Goal: Find specific page/section: Find specific page/section

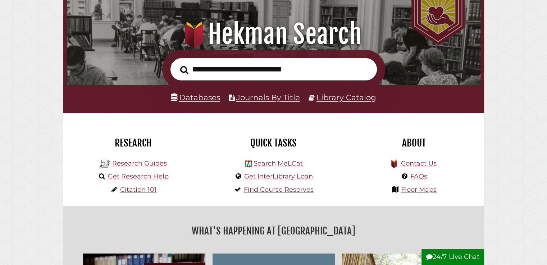
scroll to position [77, 0]
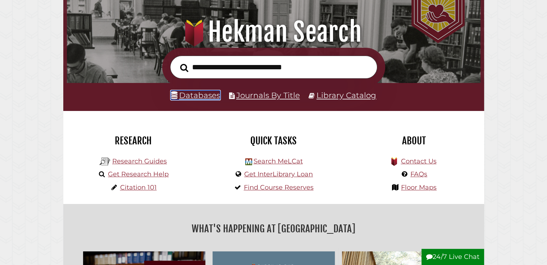
click at [192, 94] on link "Databases" at bounding box center [195, 95] width 49 height 9
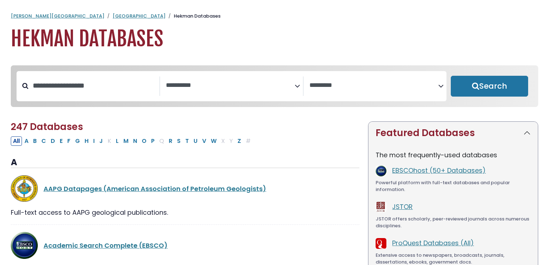
select select "Database Subject Filter"
select select "Database Vendors Filter"
click at [218, 94] on span "Search filters" at bounding box center [230, 86] width 129 height 19
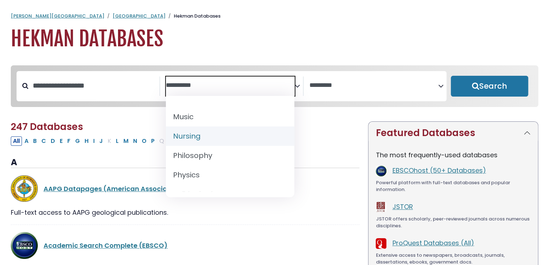
scroll to position [558, 0]
select select "*****"
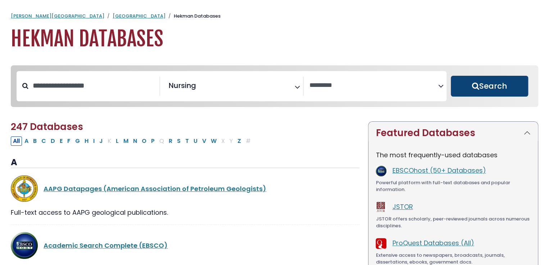
click at [491, 90] on button "Search" at bounding box center [489, 86] width 77 height 21
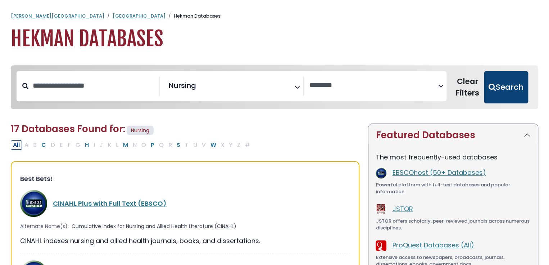
click at [510, 87] on button "Search" at bounding box center [506, 87] width 44 height 32
select select "Database Vendors Filter"
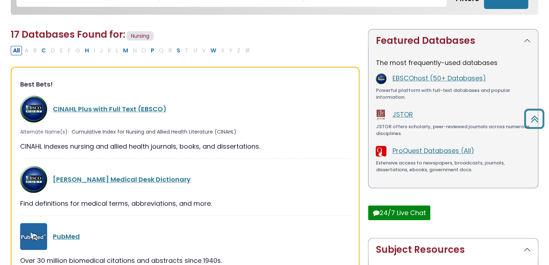
scroll to position [149, 0]
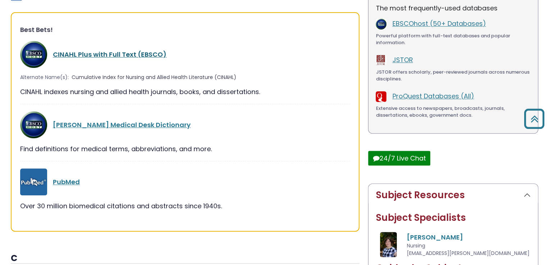
click at [139, 53] on link "CINAHL Plus with Full Text (EBSCO)" at bounding box center [110, 54] width 114 height 9
click at [126, 54] on link "CINAHL Plus with Full Text (EBSCO)" at bounding box center [110, 54] width 114 height 9
